Goal: Task Accomplishment & Management: Manage account settings

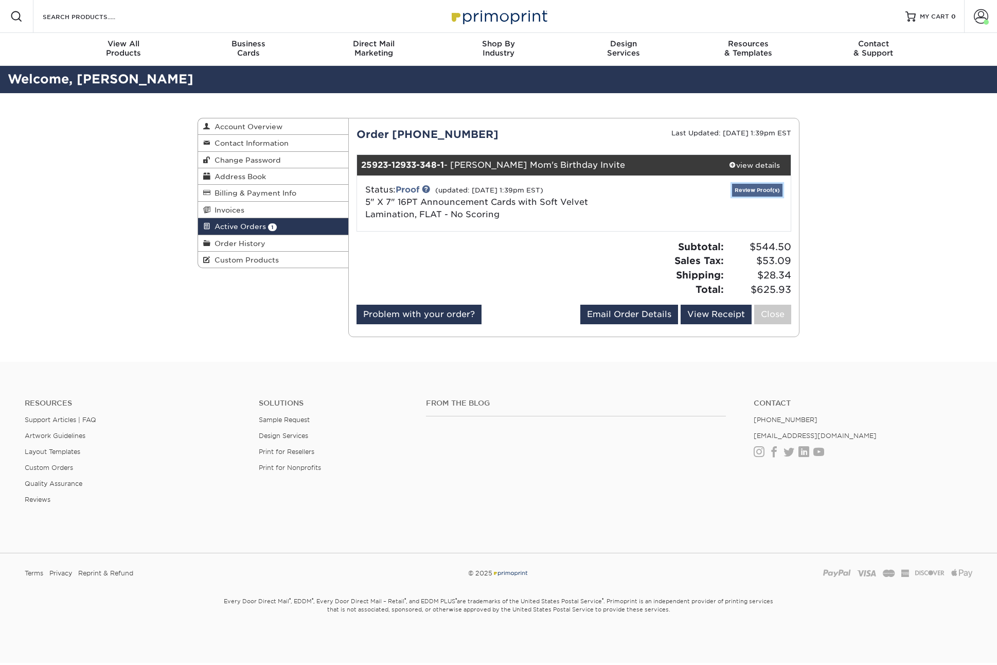
click at [749, 187] on link "Review Proof(s)" at bounding box center [757, 190] width 50 height 13
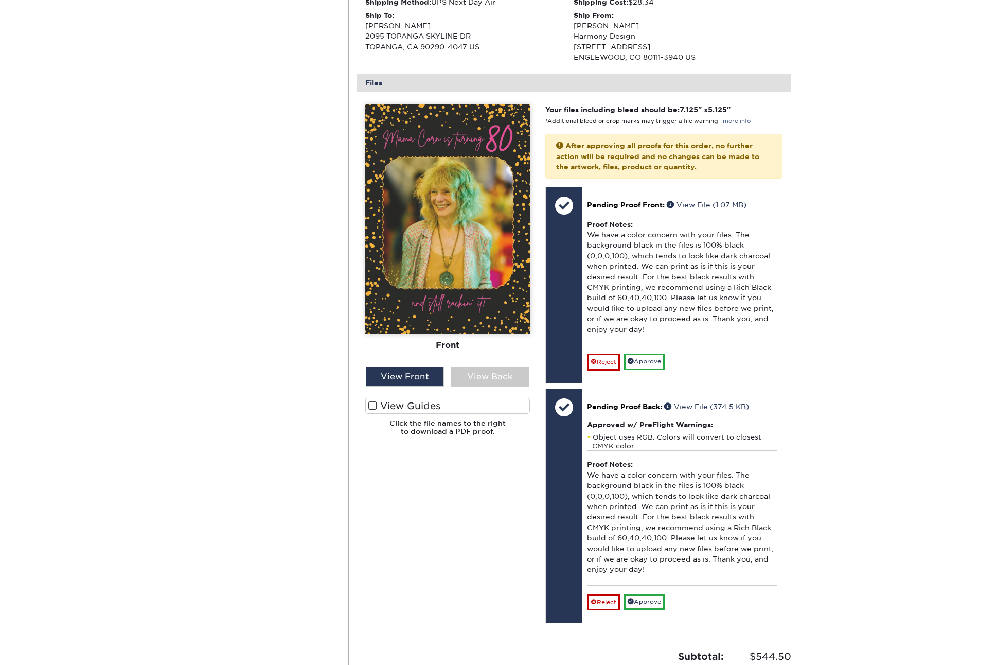
scroll to position [365, 0]
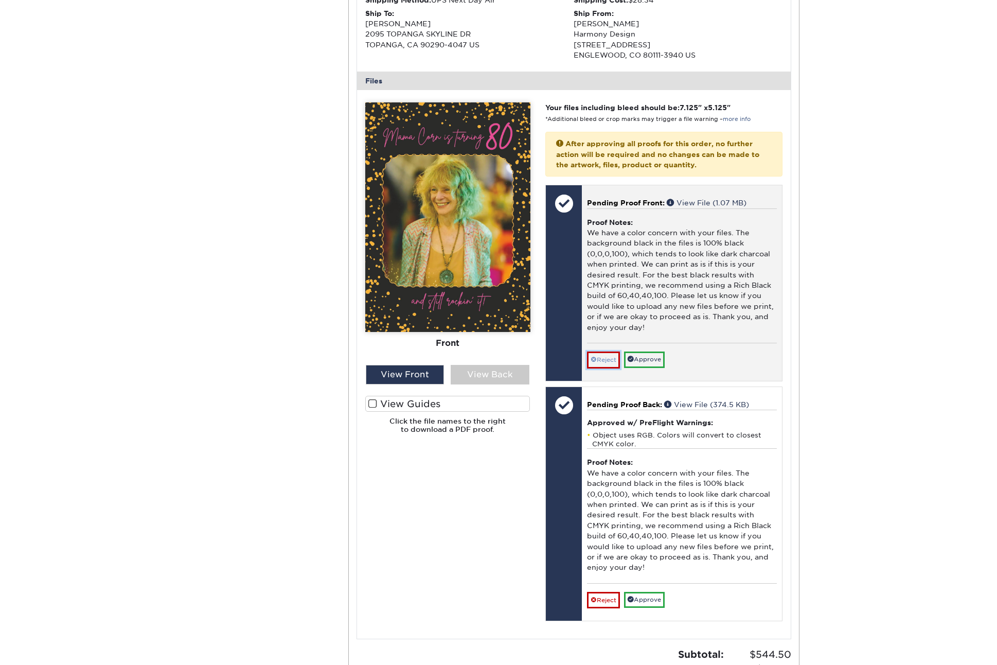
click at [597, 359] on link "Reject" at bounding box center [603, 359] width 33 height 16
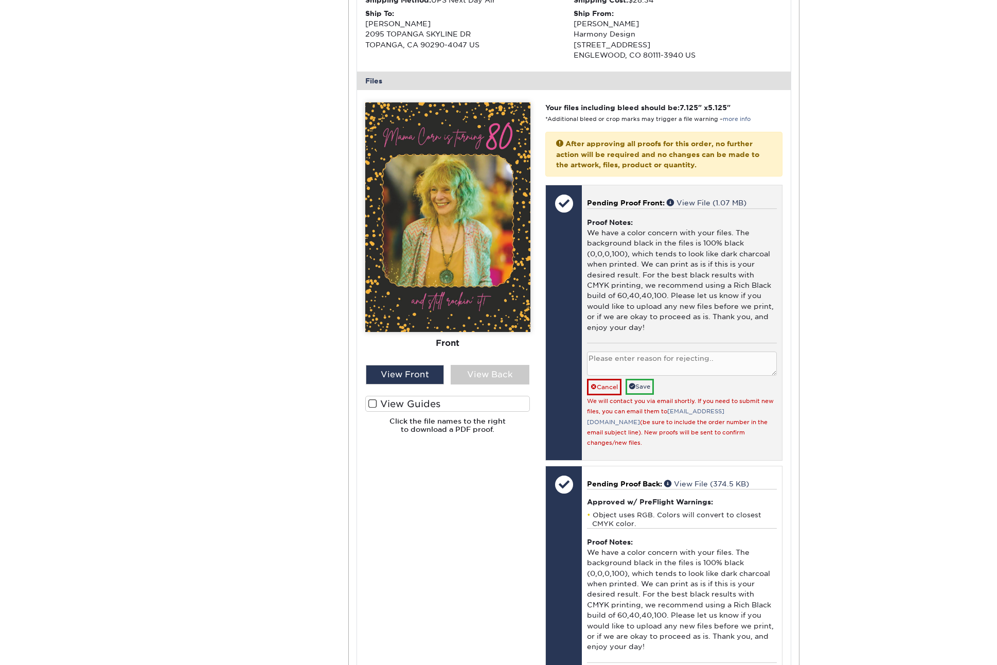
click at [597, 359] on textarea at bounding box center [682, 363] width 190 height 24
click at [692, 352] on textarea "Doing a black build as suggested" at bounding box center [682, 363] width 190 height 24
type textarea "Doing a black build as suggested"
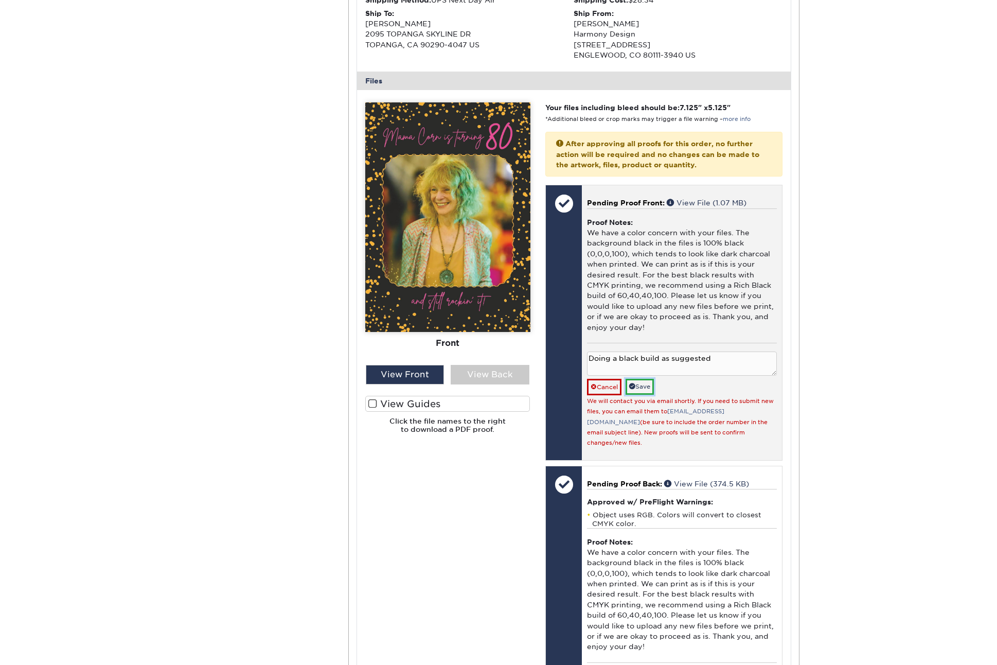
click at [647, 384] on link "Save" at bounding box center [640, 387] width 28 height 16
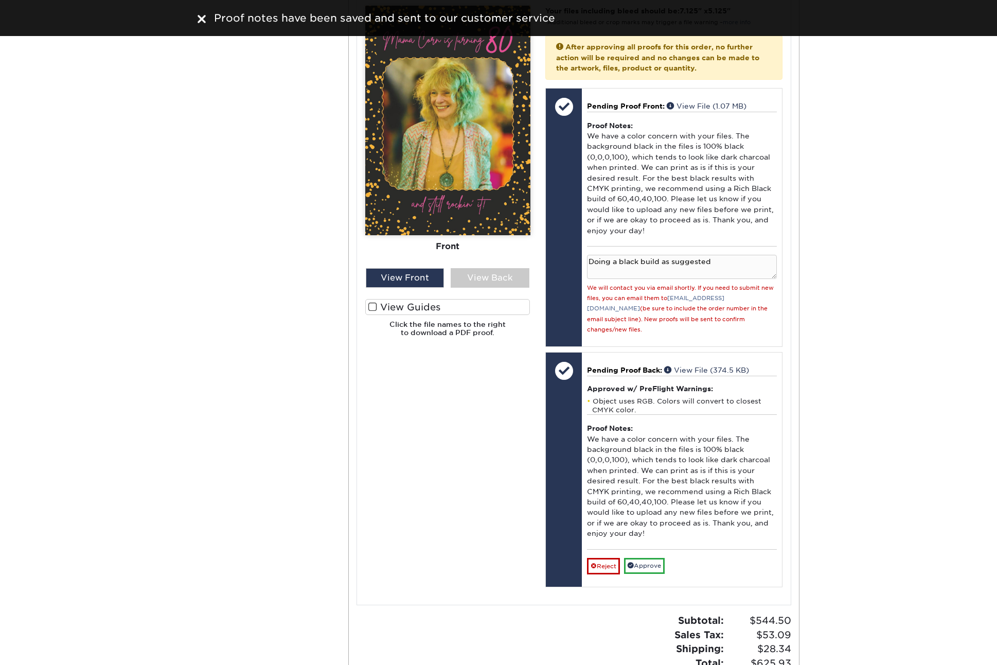
scroll to position [462, 0]
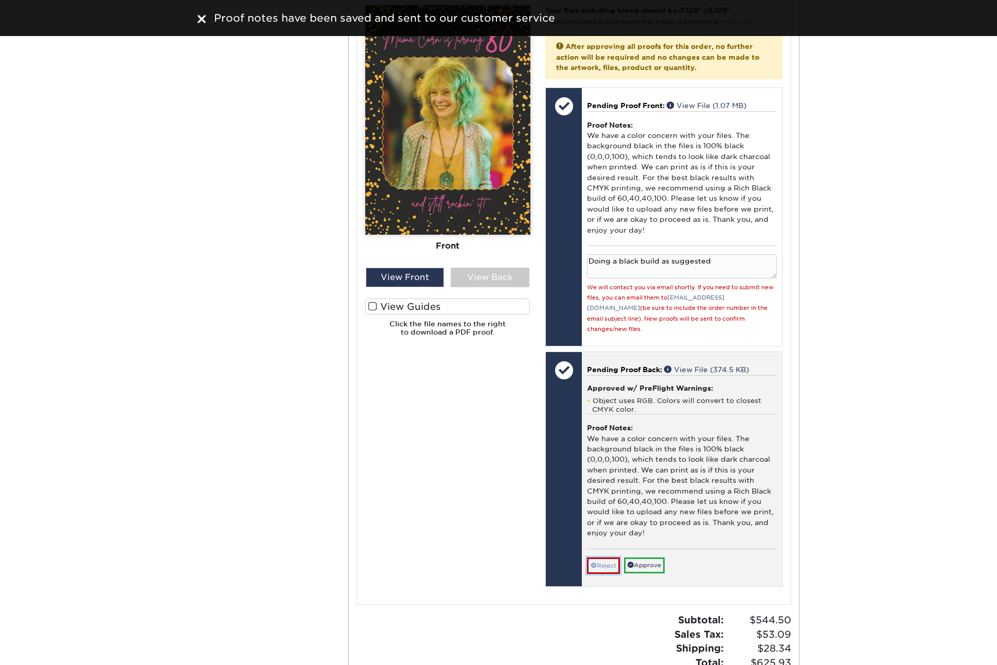
click at [606, 557] on link "Reject" at bounding box center [603, 565] width 33 height 16
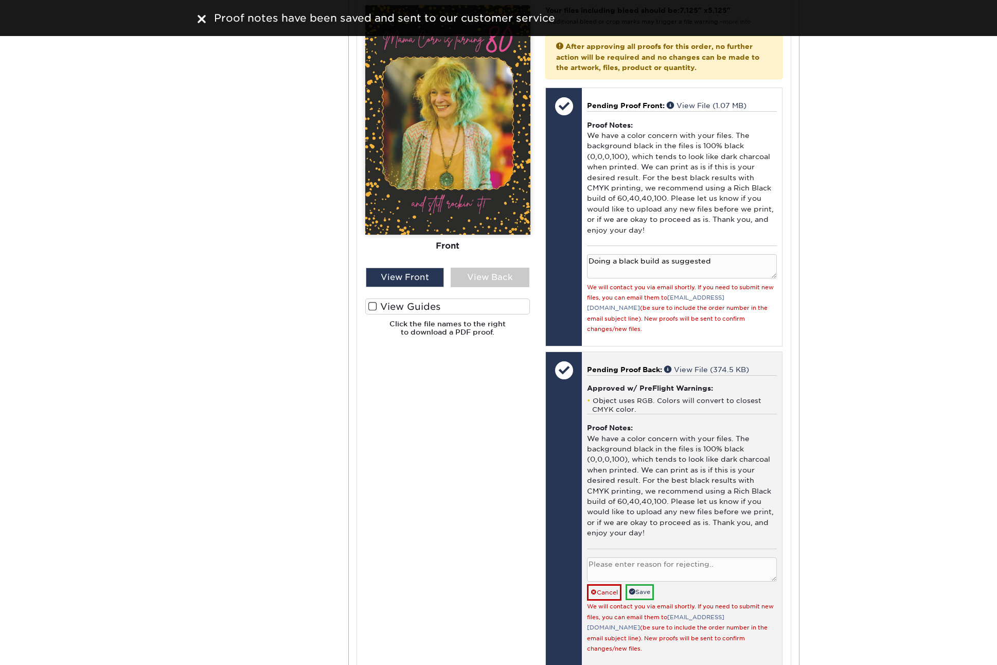
click at [666, 557] on textarea at bounding box center [682, 569] width 190 height 24
paste textarea "Doing a black build as suggested"
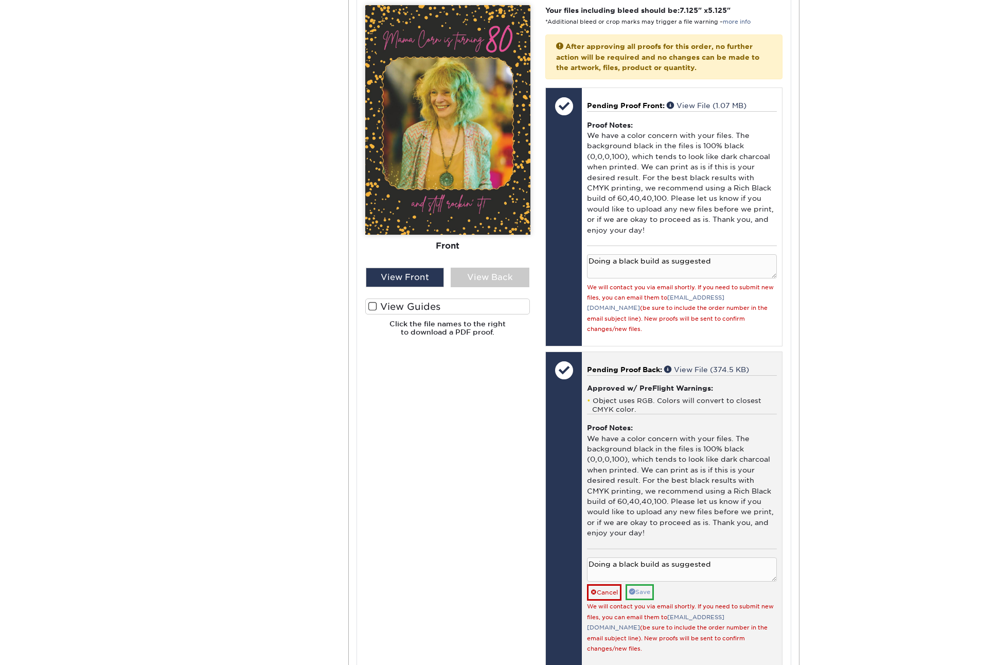
type textarea "Doing a black build as suggested"
click at [643, 584] on link "Save" at bounding box center [640, 592] width 28 height 16
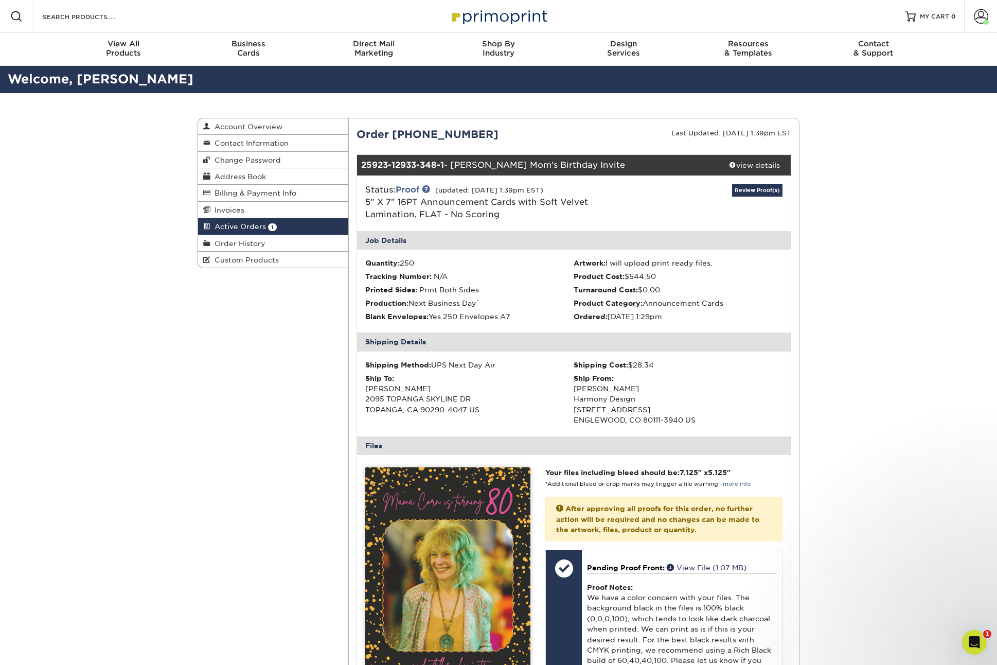
scroll to position [0, 0]
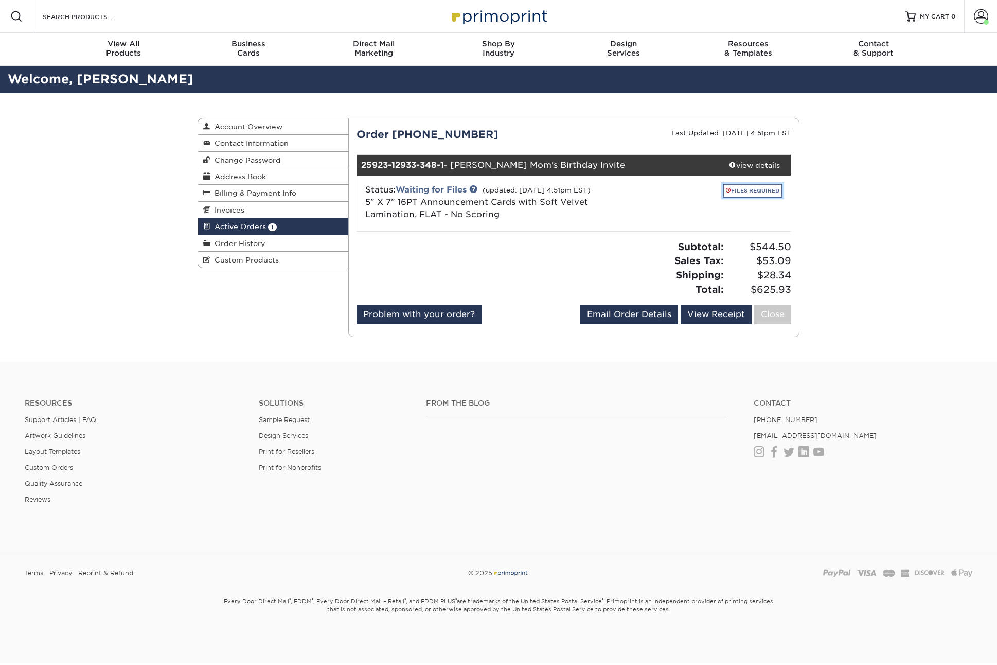
click at [747, 186] on link "FILES REQUIRED" at bounding box center [753, 191] width 60 height 14
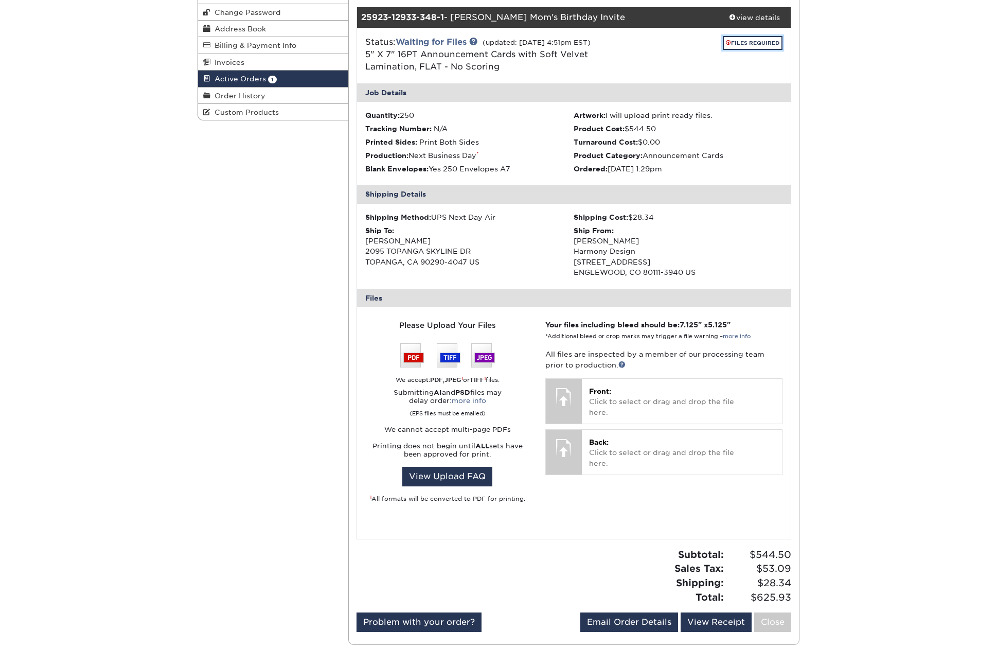
scroll to position [247, 0]
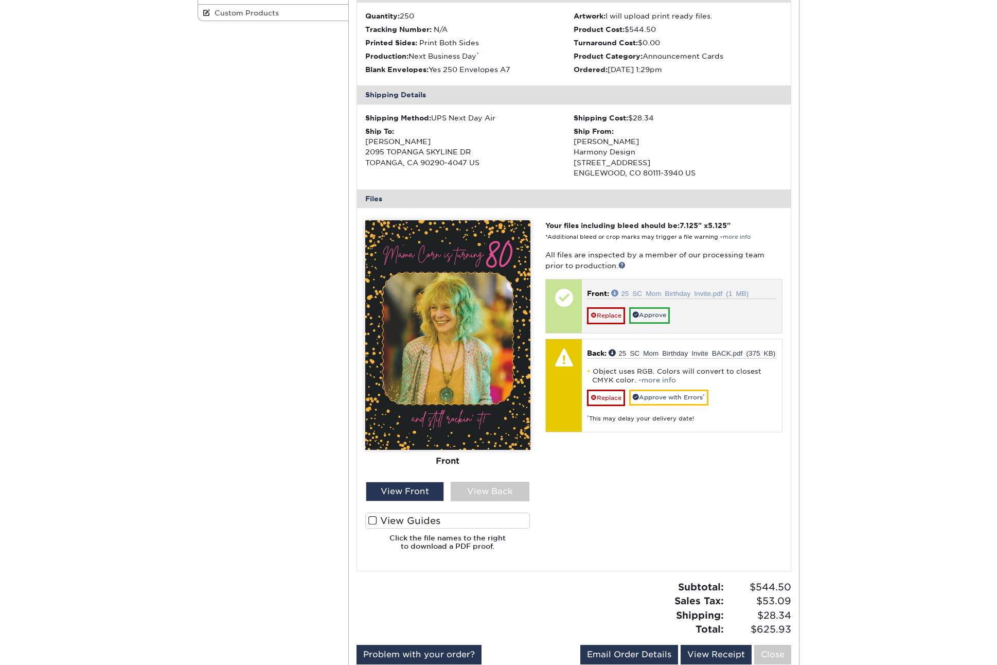
click at [613, 291] on link "25 SC Mom Birthday Invite.pdf (1 MB)" at bounding box center [679, 292] width 137 height 7
click at [369, 523] on span at bounding box center [372, 521] width 9 height 10
click at [0, 0] on input "View Guides" at bounding box center [0, 0] width 0 height 0
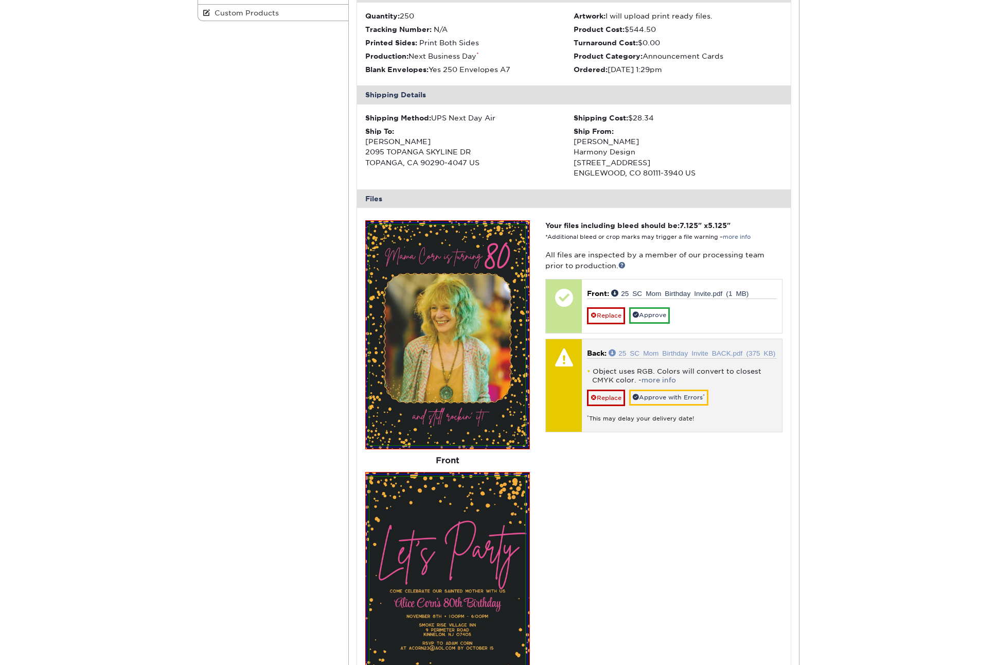
click at [614, 351] on link "25 SC Mom Birthday Invite BACK.pdf (375 KB)" at bounding box center [692, 352] width 167 height 7
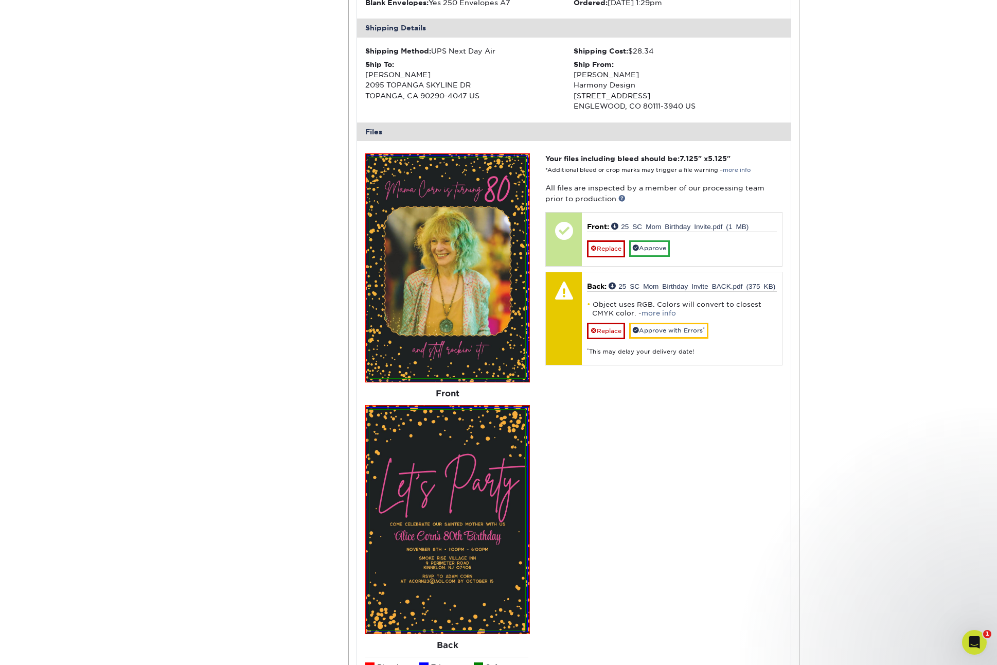
scroll to position [316, 0]
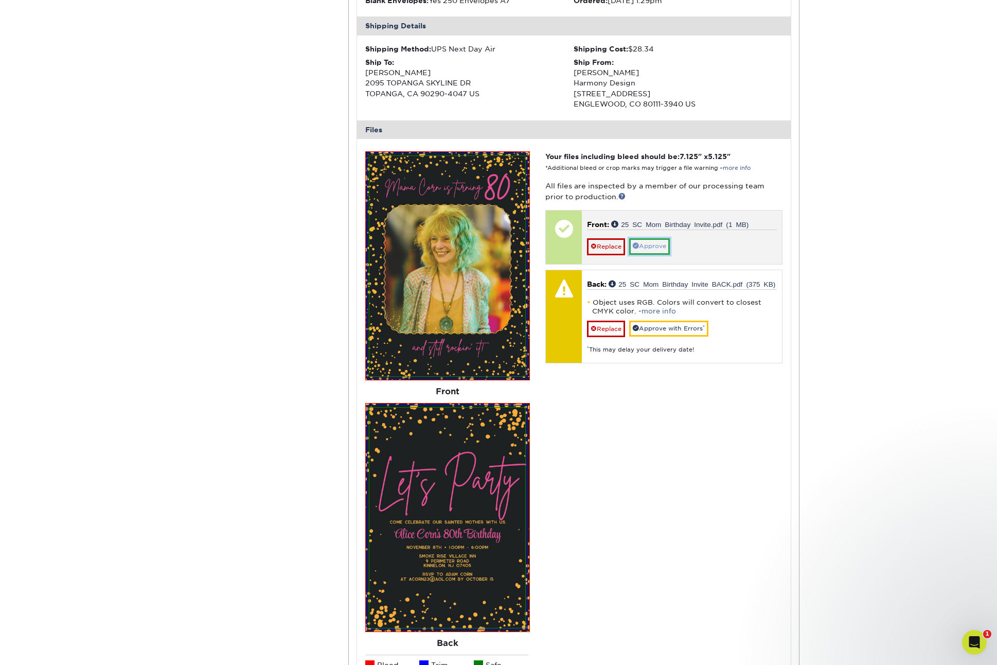
click at [653, 246] on link "Approve" at bounding box center [649, 246] width 41 height 16
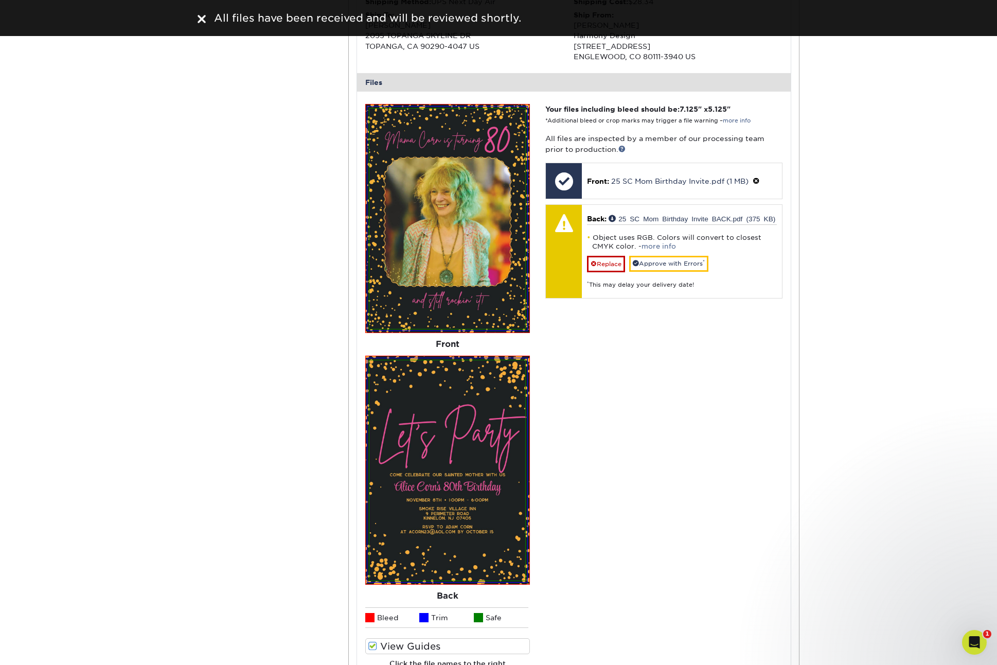
scroll to position [378, 0]
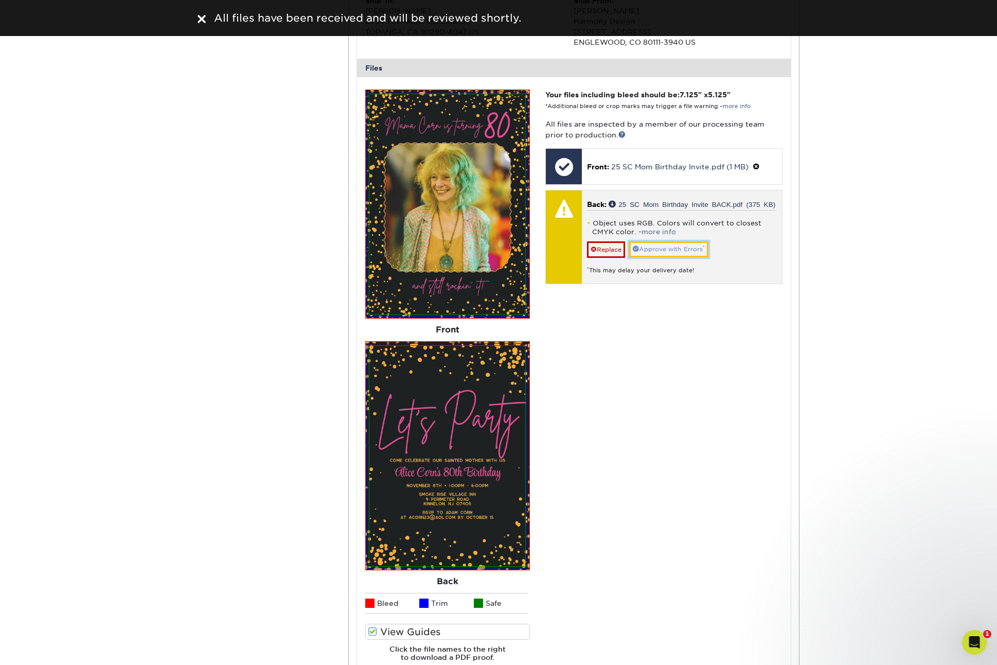
click at [664, 246] on link "Approve with Errors *" at bounding box center [668, 249] width 79 height 16
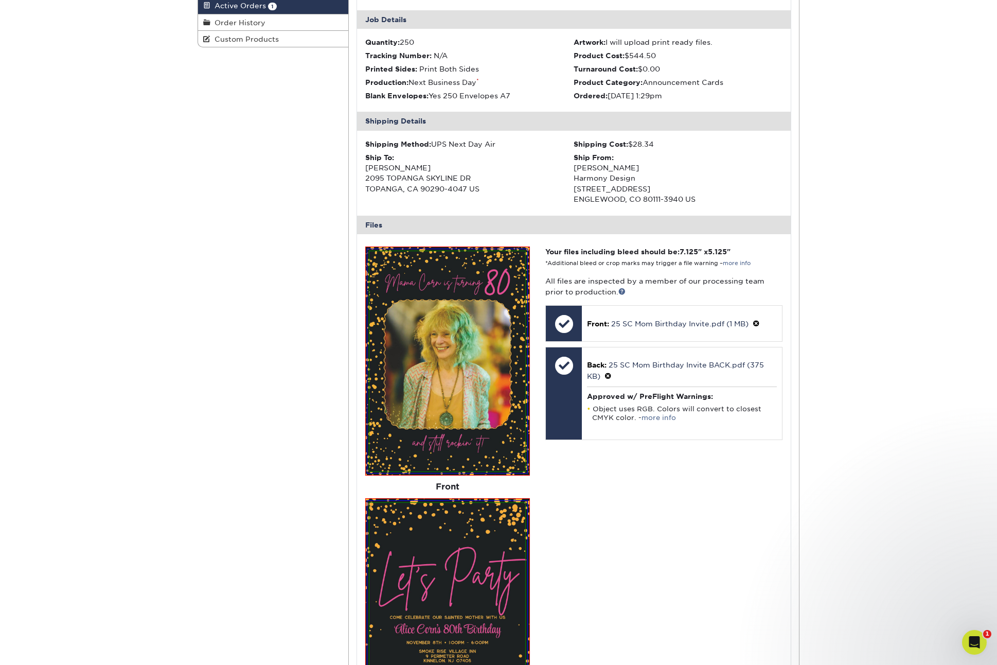
scroll to position [0, 0]
